Goal: Information Seeking & Learning: Learn about a topic

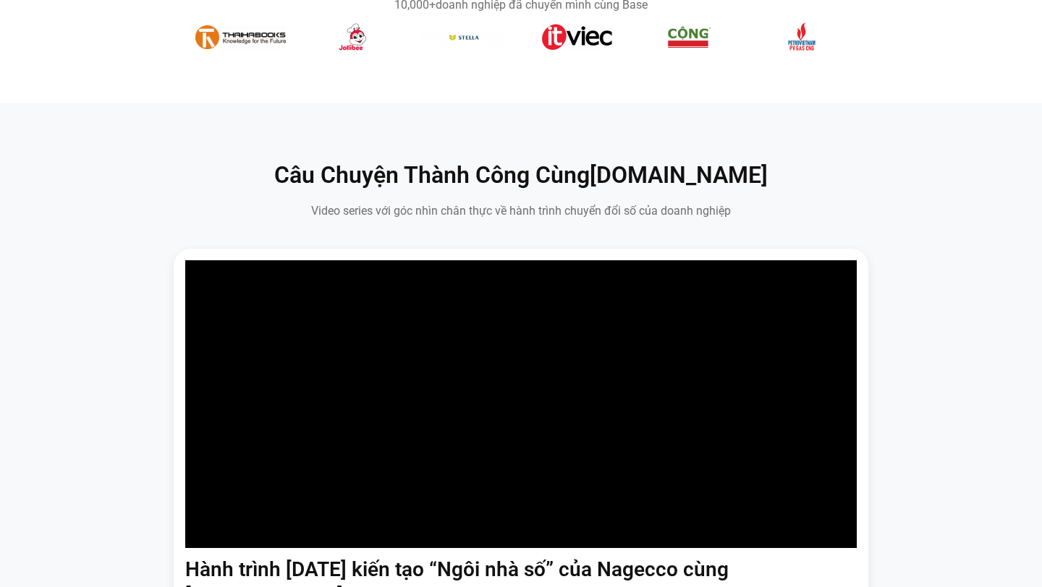
scroll to position [694, 0]
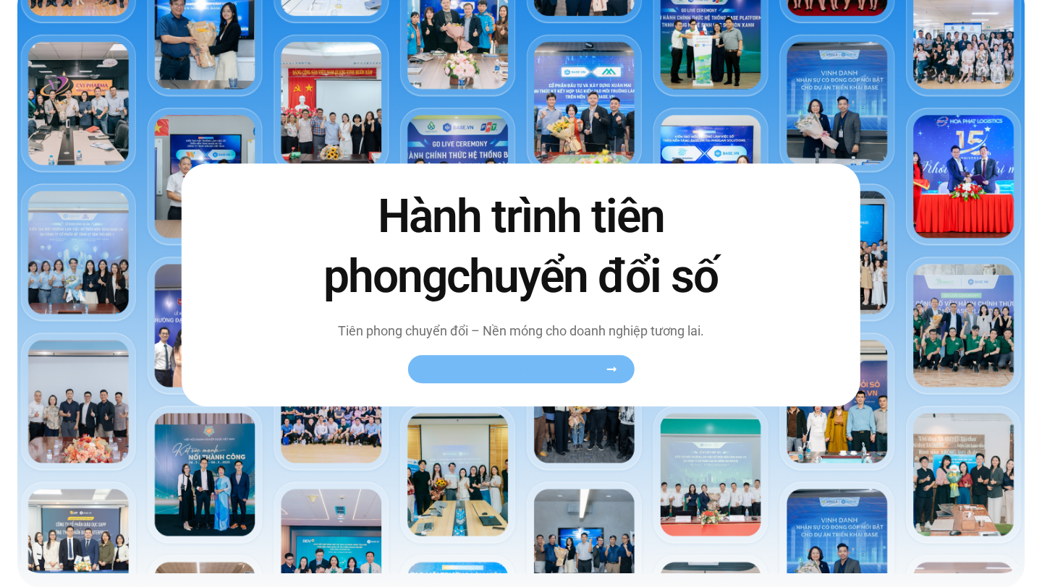
click at [535, 357] on link "Xem toàn bộ câu chuyện khách hàng" at bounding box center [520, 369] width 226 height 28
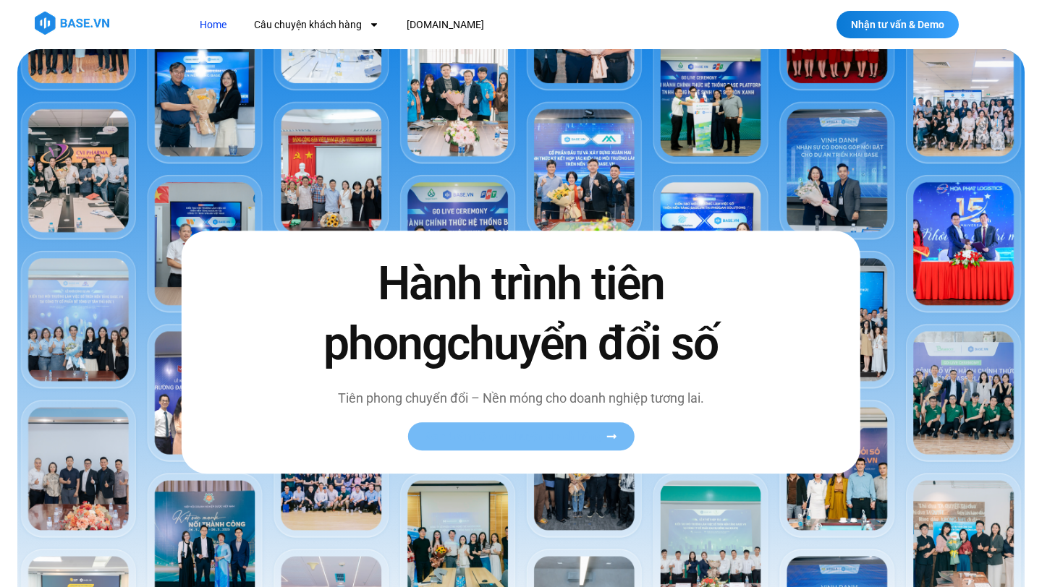
click at [566, 443] on link "Xem toàn bộ câu chuyện khách hàng" at bounding box center [520, 436] width 226 height 28
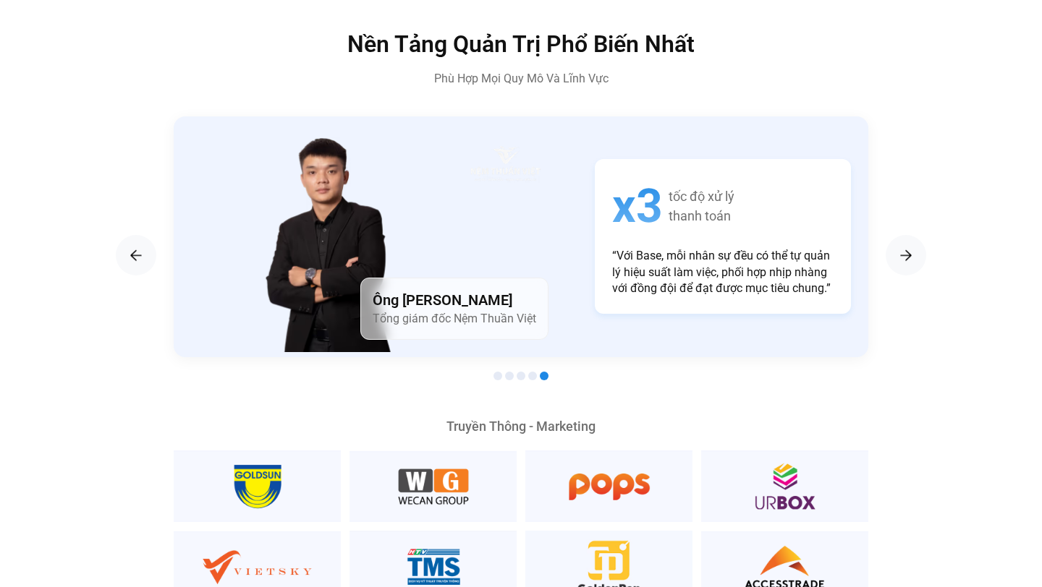
scroll to position [2444, 0]
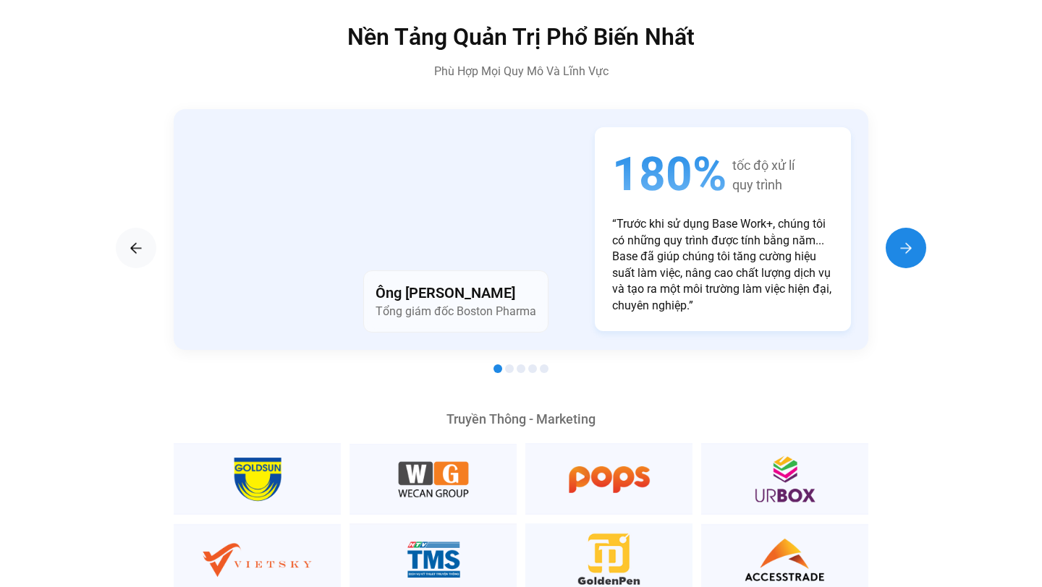
click at [901, 239] on img "Next slide" at bounding box center [905, 247] width 17 height 17
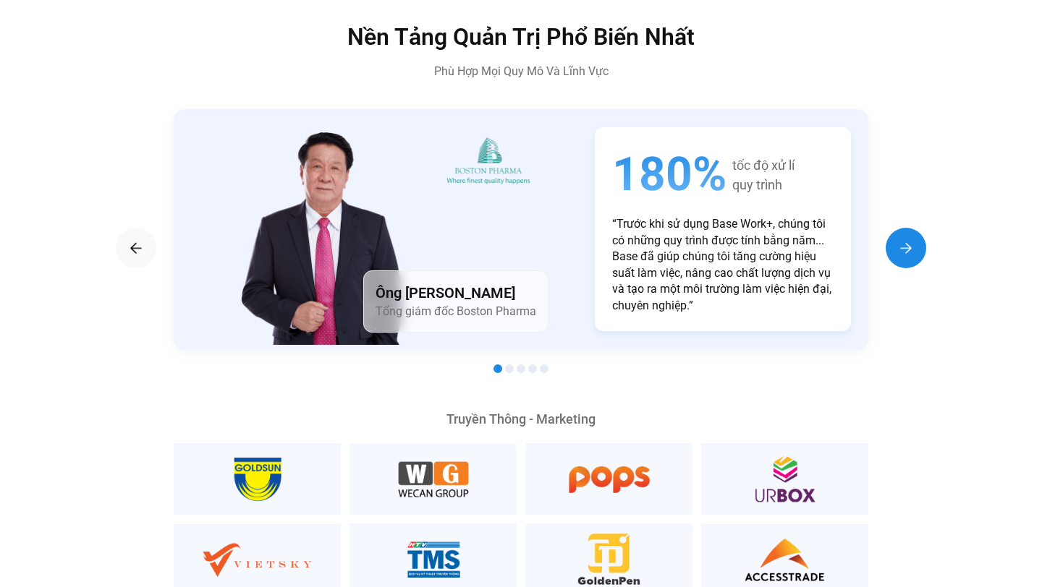
click at [901, 239] on img "Next slide" at bounding box center [905, 247] width 17 height 17
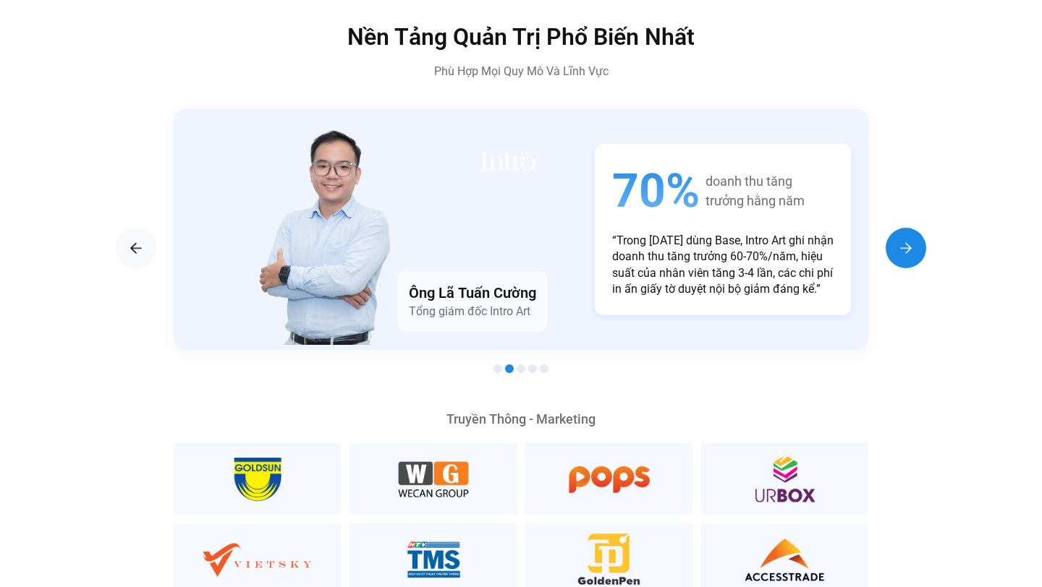
click at [901, 239] on img "Next slide" at bounding box center [905, 247] width 17 height 17
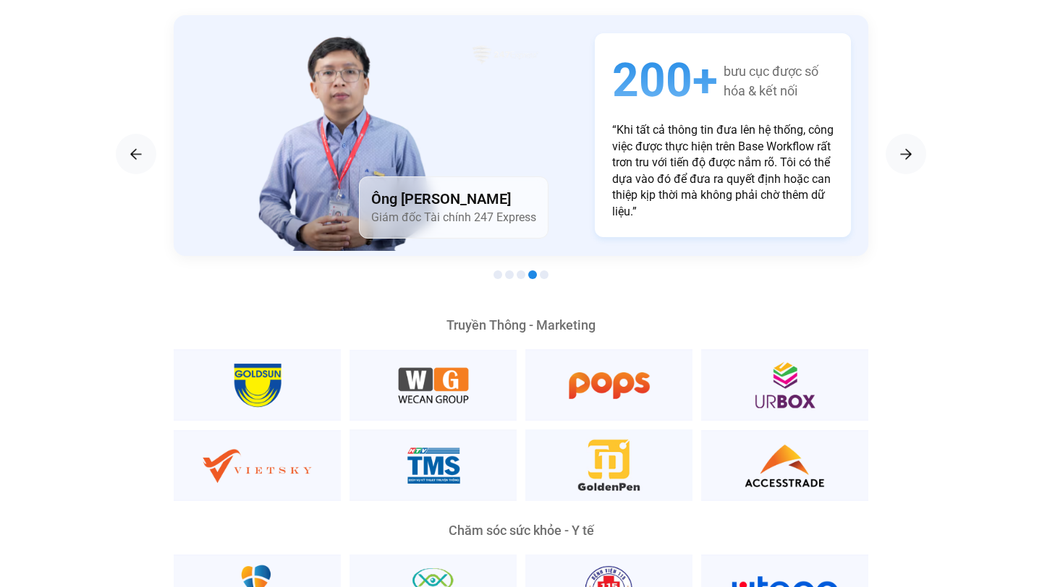
scroll to position [2530, 0]
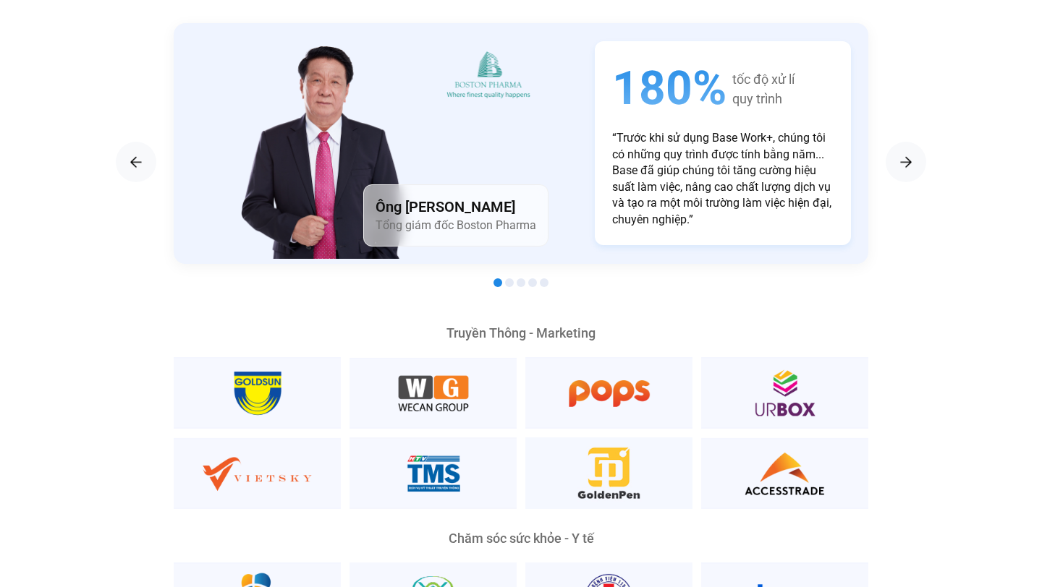
click at [891, 150] on div "Next slide" at bounding box center [905, 162] width 41 height 41
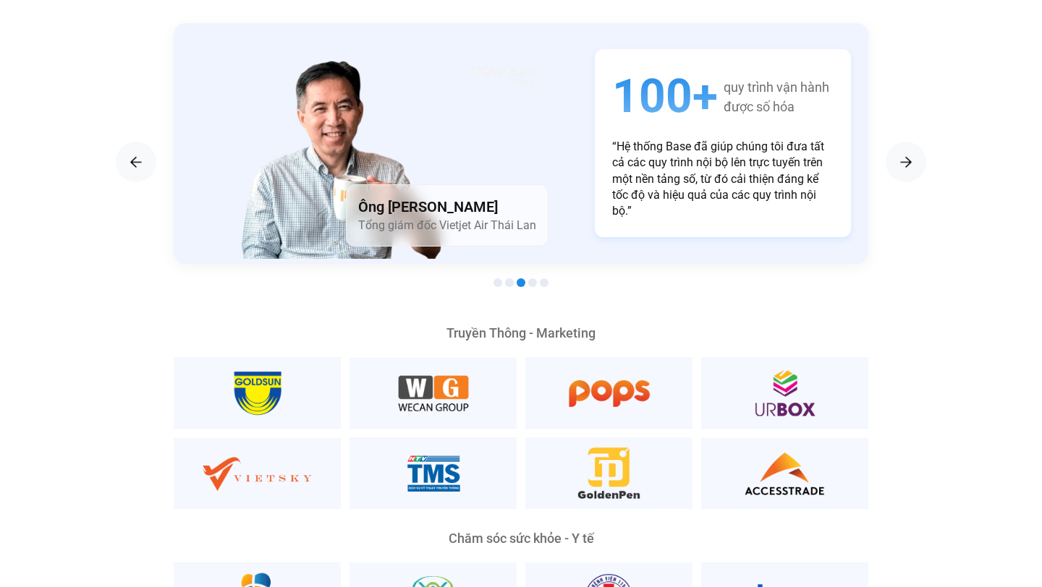
click at [617, 139] on p "“Hệ thống Base đã giúp chúng tôi đưa tất cả các quy trình nội bộ lên trực tuyến…" at bounding box center [722, 179] width 221 height 81
click at [139, 153] on img "Previous slide" at bounding box center [135, 161] width 17 height 17
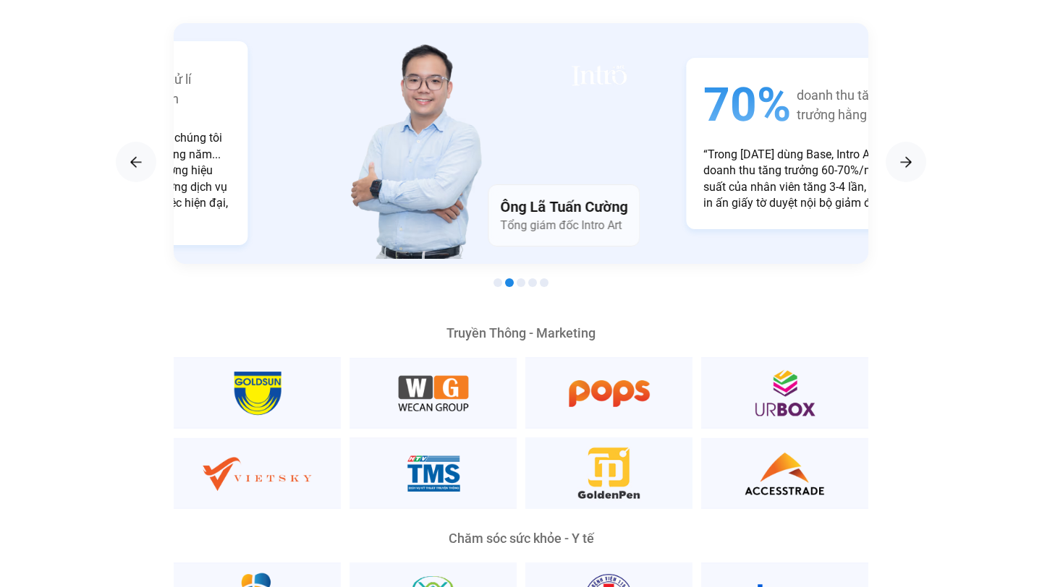
click at [713, 166] on p "“Trong [DATE] dùng Base, Intro Art ghi nhận doanh thu tăng trưởng 60-70%/năm, h…" at bounding box center [813, 179] width 221 height 65
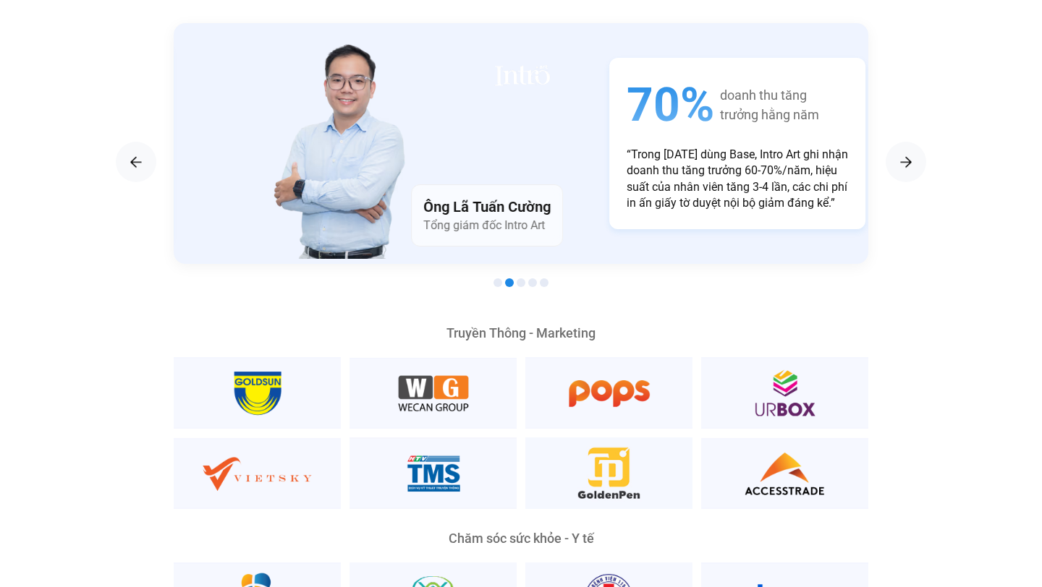
click at [641, 147] on p "“Trong [DATE] dùng Base, Intro Art ghi nhận doanh thu tăng trưởng 60-70%/năm, h…" at bounding box center [736, 179] width 221 height 65
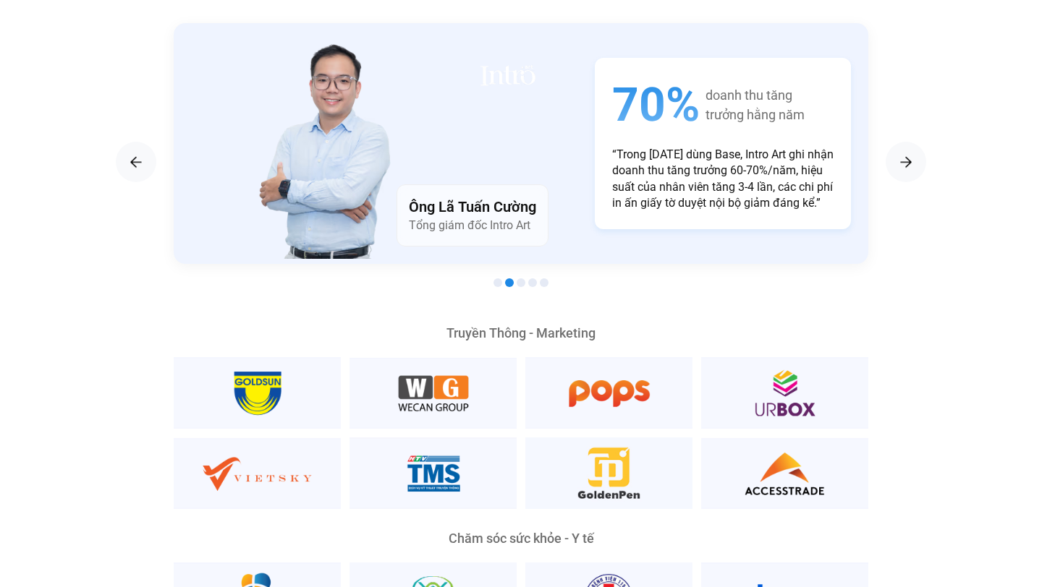
click at [641, 147] on p "“Trong [DATE] dùng Base, Intro Art ghi nhận doanh thu tăng trưởng 60-70%/năm, h…" at bounding box center [722, 179] width 221 height 65
click at [715, 158] on p "“Trong [DATE] dùng Base, Intro Art ghi nhận doanh thu tăng trưởng 60-70%/năm, h…" at bounding box center [722, 179] width 221 height 65
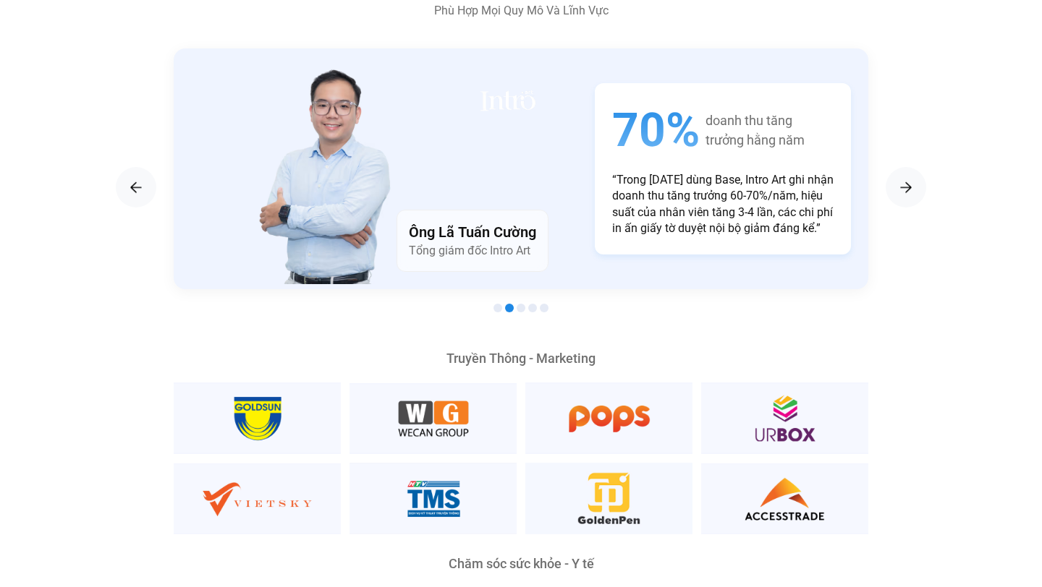
scroll to position [2501, 0]
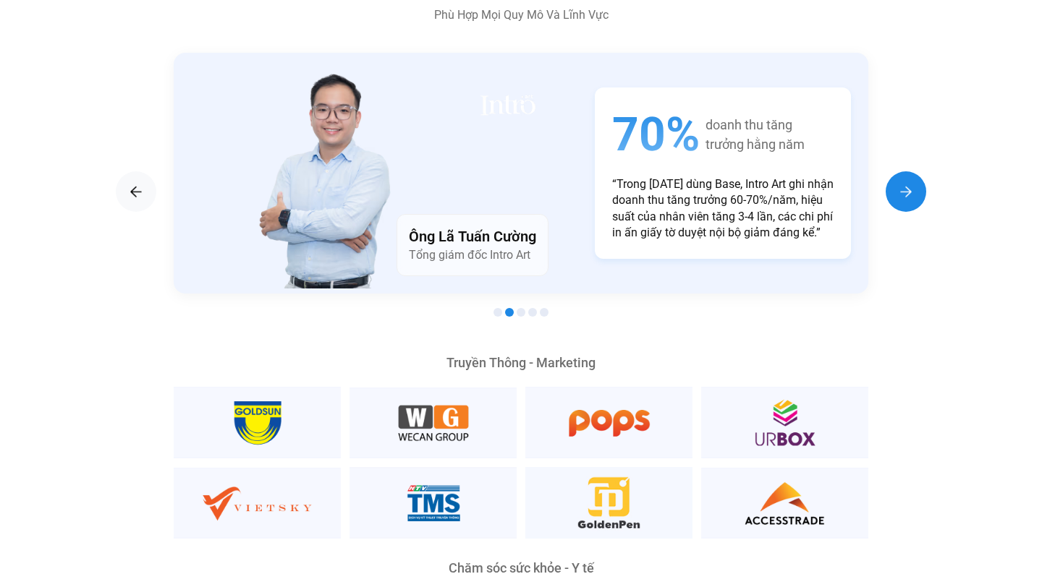
click at [904, 183] on img "Next slide" at bounding box center [905, 191] width 17 height 17
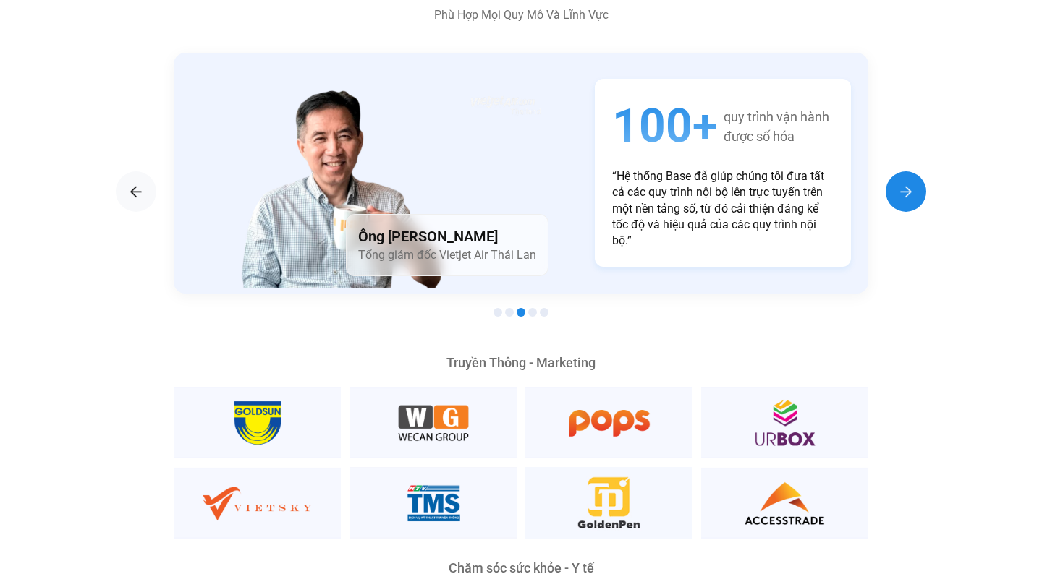
click at [904, 183] on img "Next slide" at bounding box center [905, 191] width 17 height 17
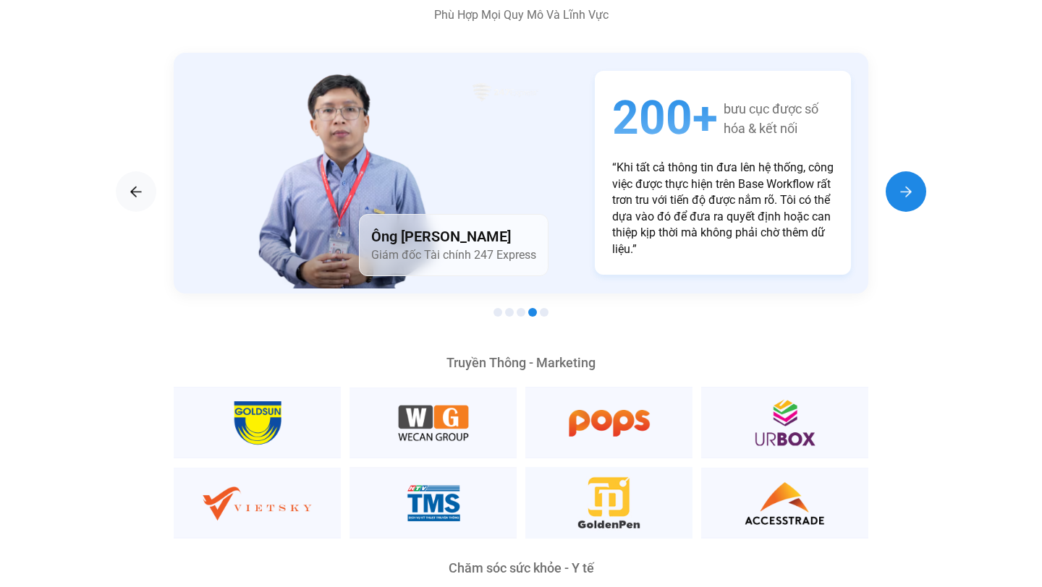
click at [904, 183] on img "Next slide" at bounding box center [905, 191] width 17 height 17
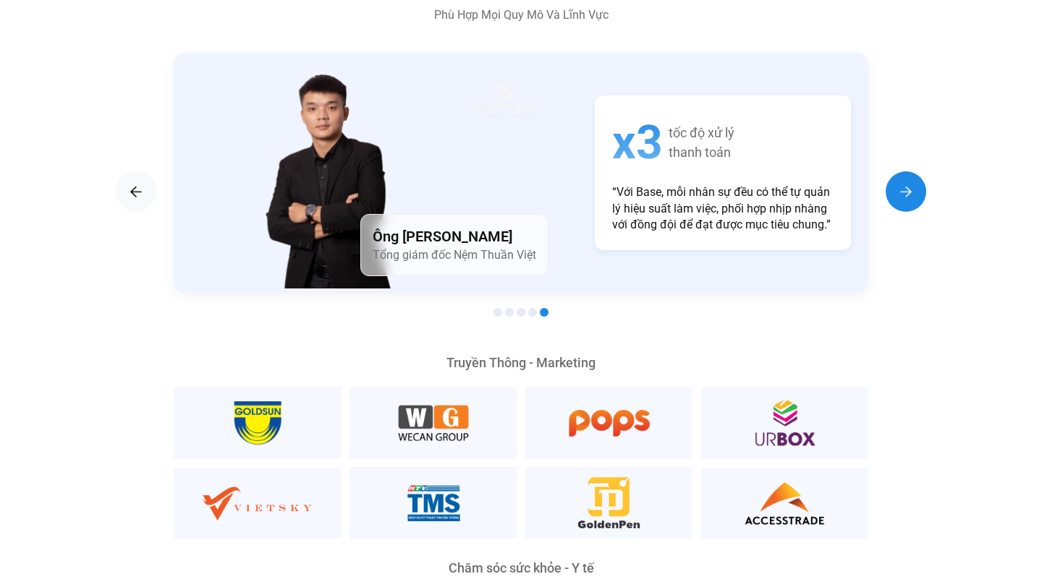
click at [902, 183] on img "Next slide" at bounding box center [905, 191] width 17 height 17
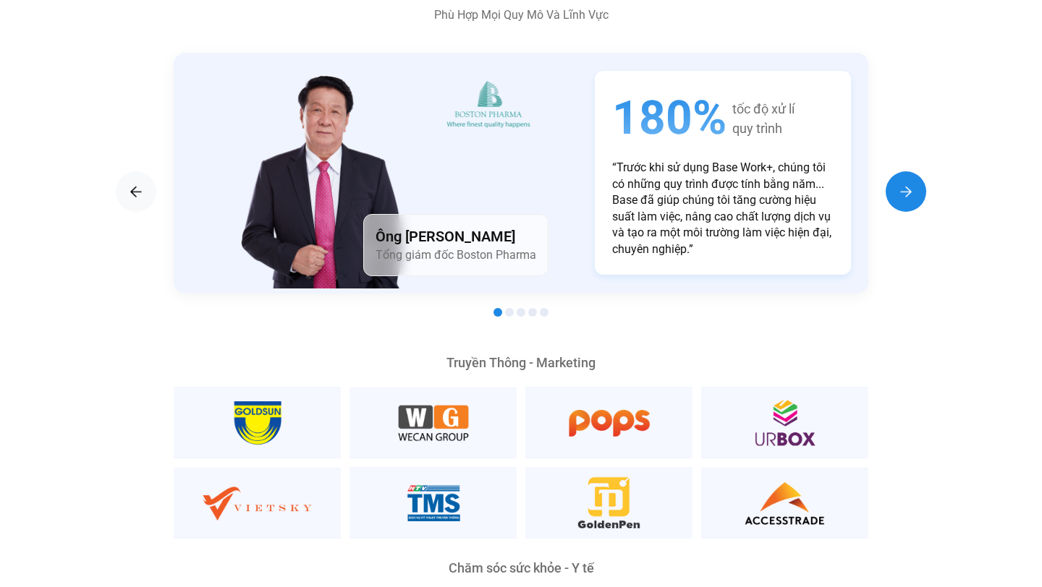
click at [902, 183] on img "Next slide" at bounding box center [905, 191] width 17 height 17
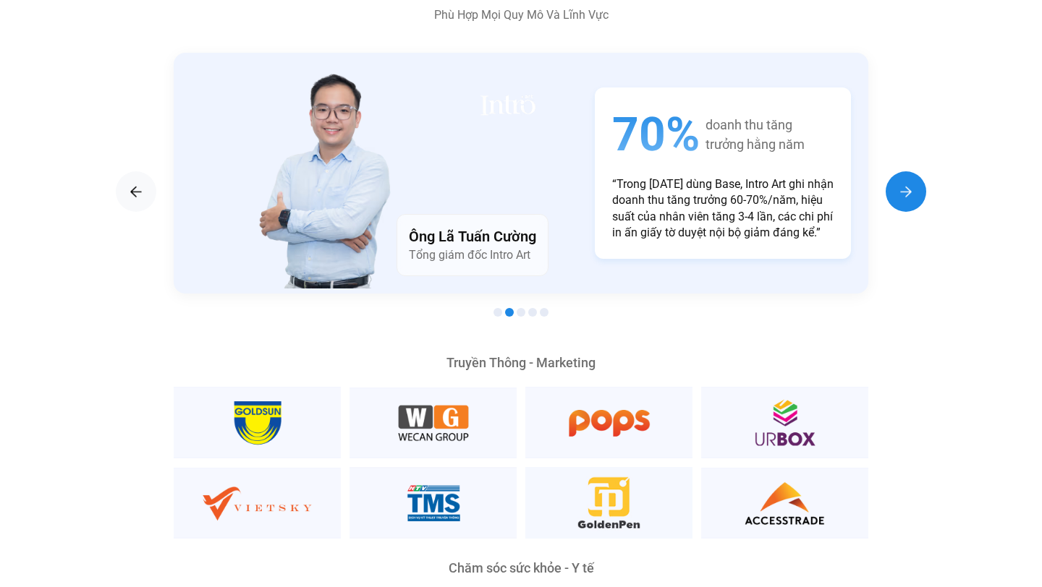
click at [903, 183] on img "Next slide" at bounding box center [905, 191] width 17 height 17
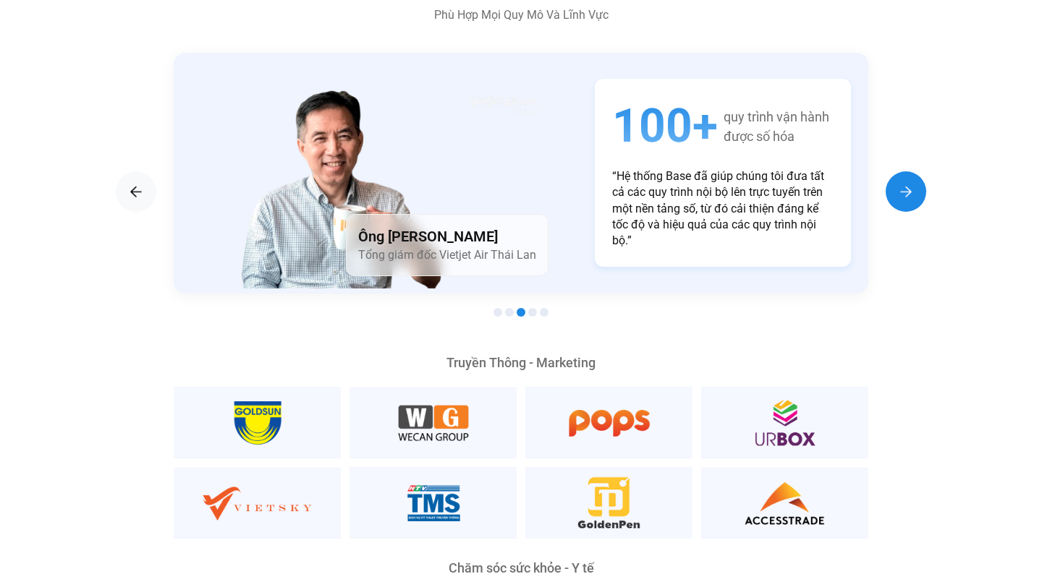
click at [903, 183] on img "Next slide" at bounding box center [905, 191] width 17 height 17
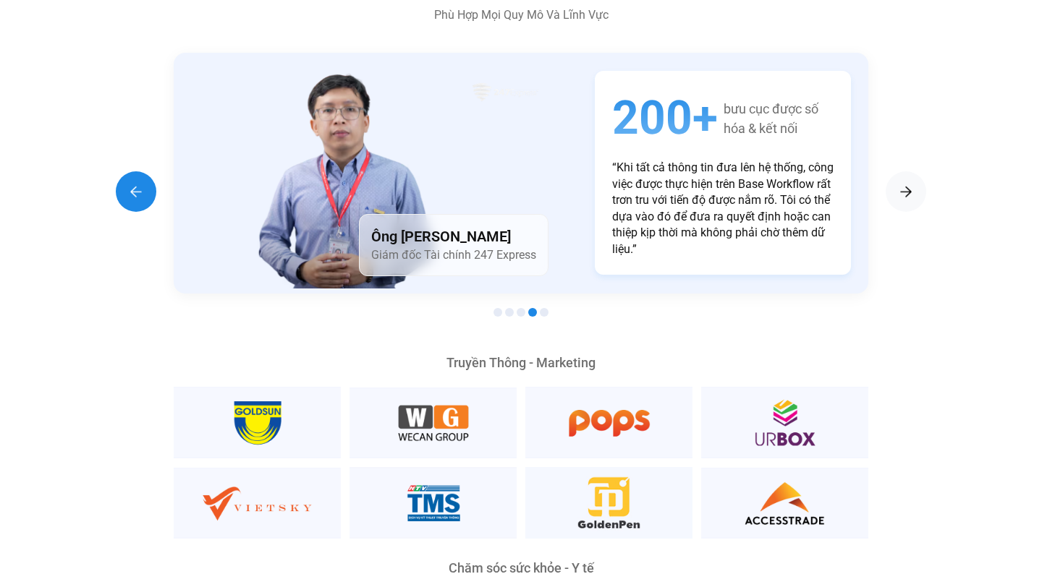
click at [129, 183] on img "Previous slide" at bounding box center [135, 191] width 17 height 17
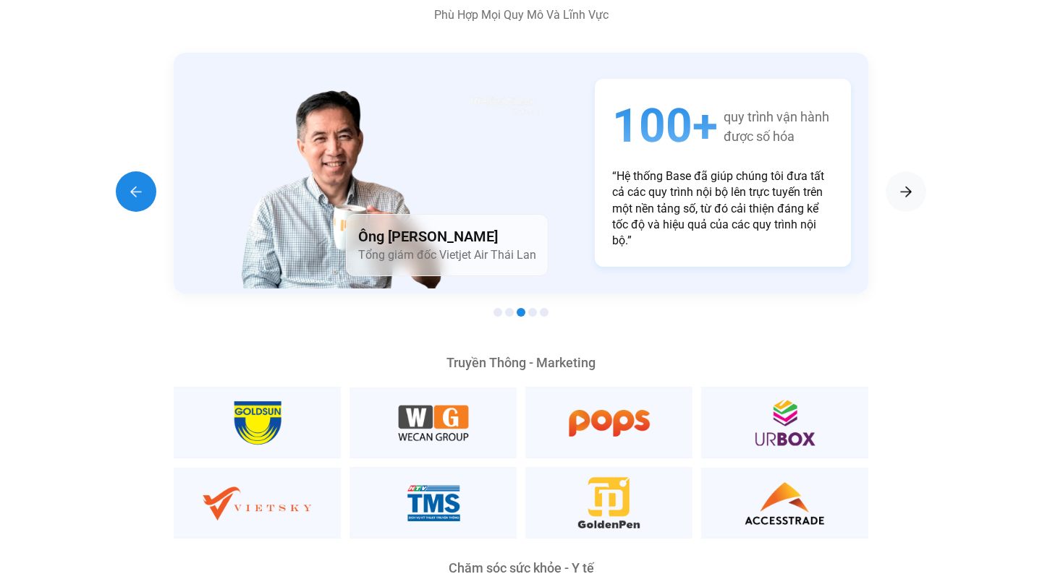
click at [133, 183] on img "Previous slide" at bounding box center [135, 191] width 17 height 17
